Goal: Find specific page/section: Find specific page/section

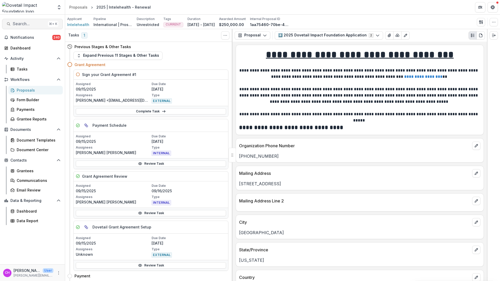
click at [35, 23] on span "Search..." at bounding box center [29, 23] width 33 height 5
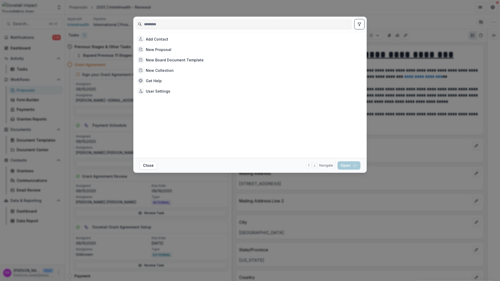
click at [228, 28] on div at bounding box center [243, 24] width 217 height 11
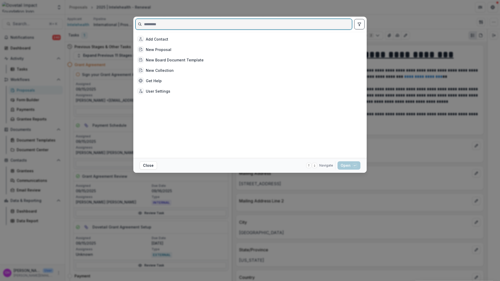
click at [227, 26] on input at bounding box center [244, 24] width 216 height 8
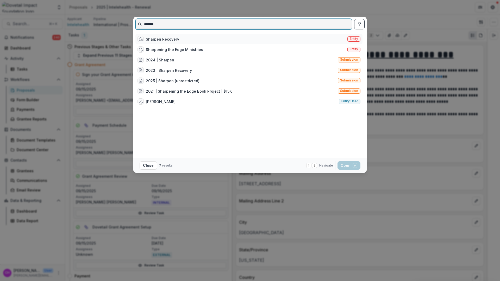
type input "*******"
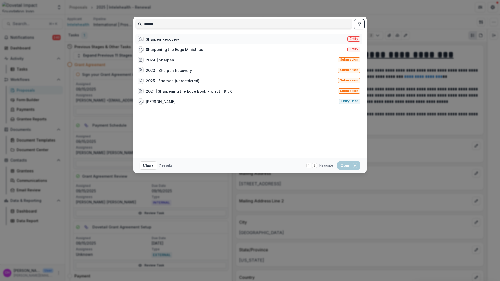
click at [217, 36] on div "Sharpen Recovery Entity" at bounding box center [248, 39] width 227 height 10
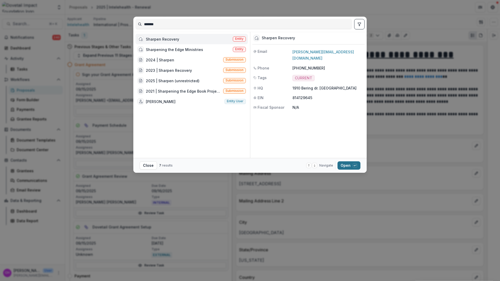
click at [350, 167] on button "Open with enter key" at bounding box center [348, 165] width 23 height 8
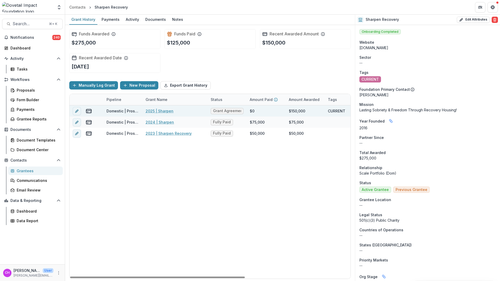
click at [238, 111] on span "Grant Agreement" at bounding box center [227, 111] width 28 height 4
click at [227, 110] on span "Grant Agreement" at bounding box center [227, 111] width 28 height 4
click at [162, 110] on link "2025 | Sharpen" at bounding box center [159, 110] width 28 height 5
